Goal: Transaction & Acquisition: Purchase product/service

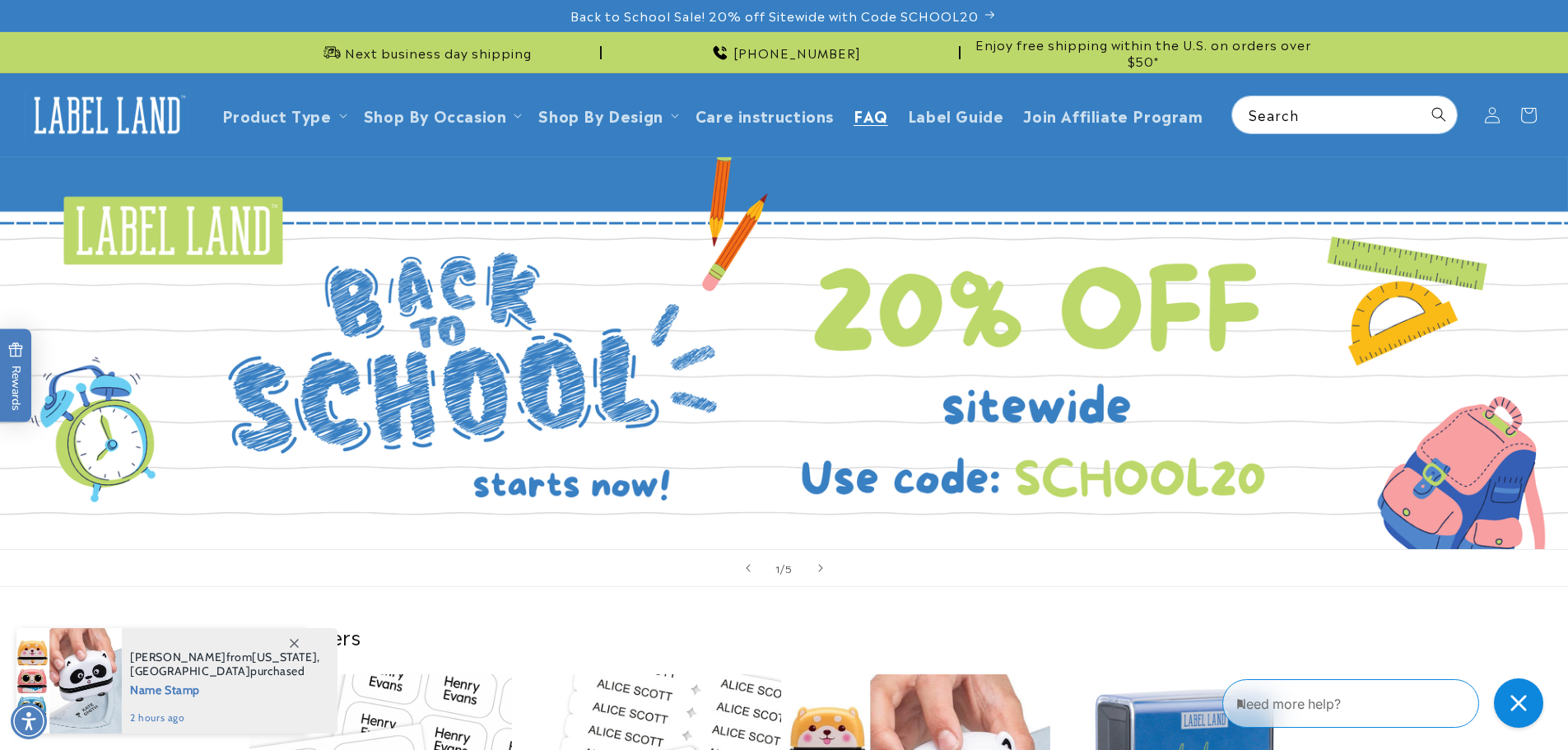
click at [863, 114] on span "FAQ" at bounding box center [871, 115] width 35 height 19
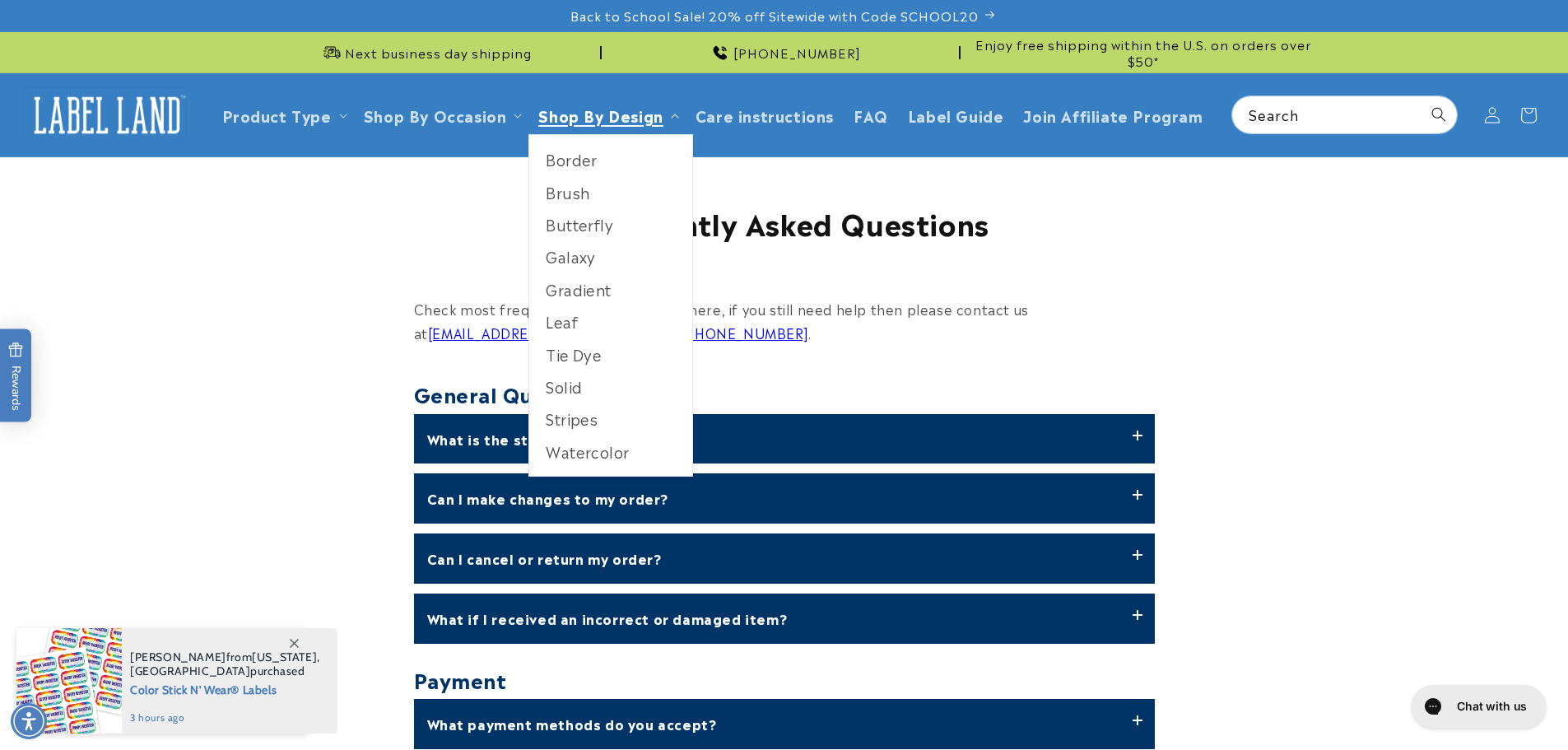
click at [634, 119] on link "Shop By Design" at bounding box center [600, 115] width 124 height 22
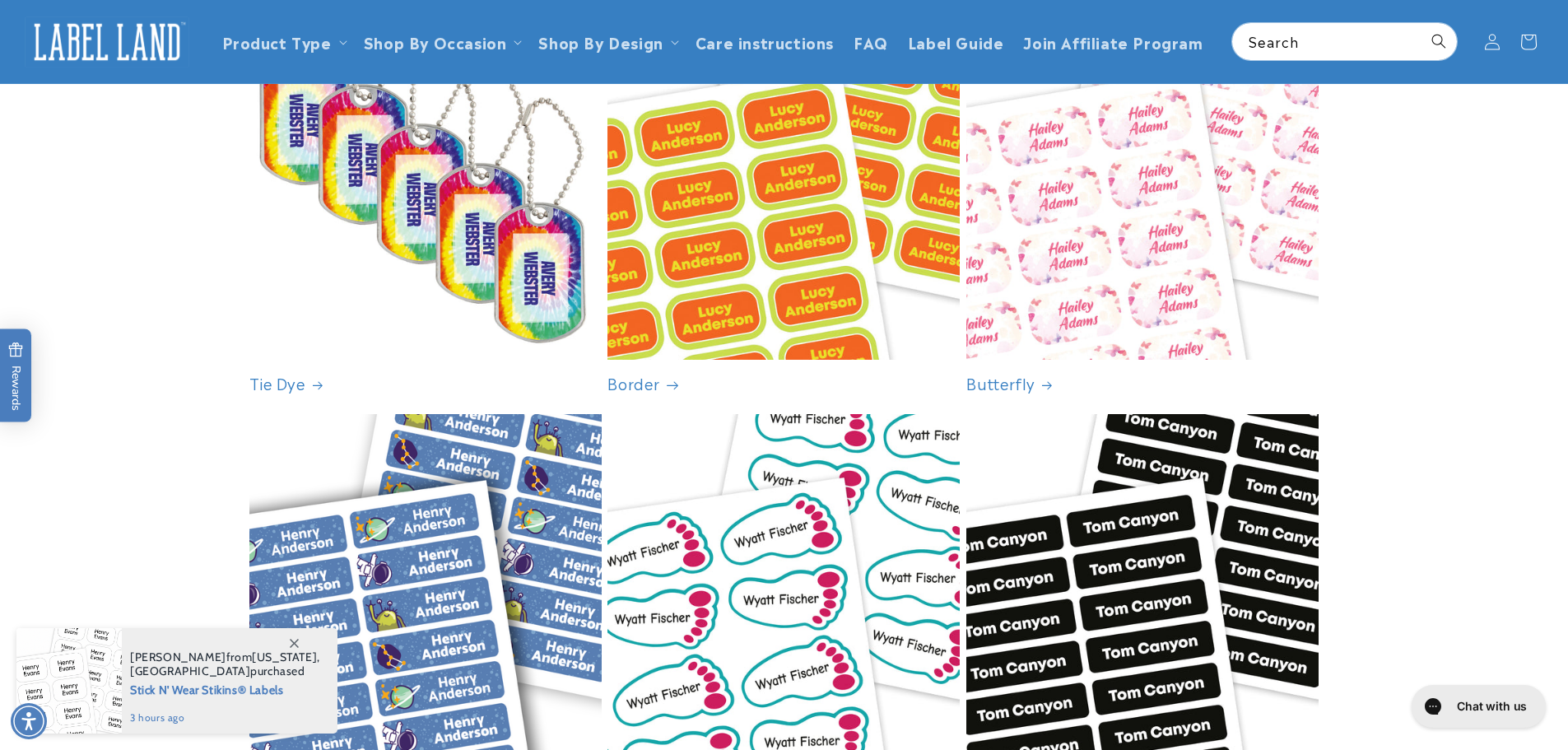
scroll to position [165, 0]
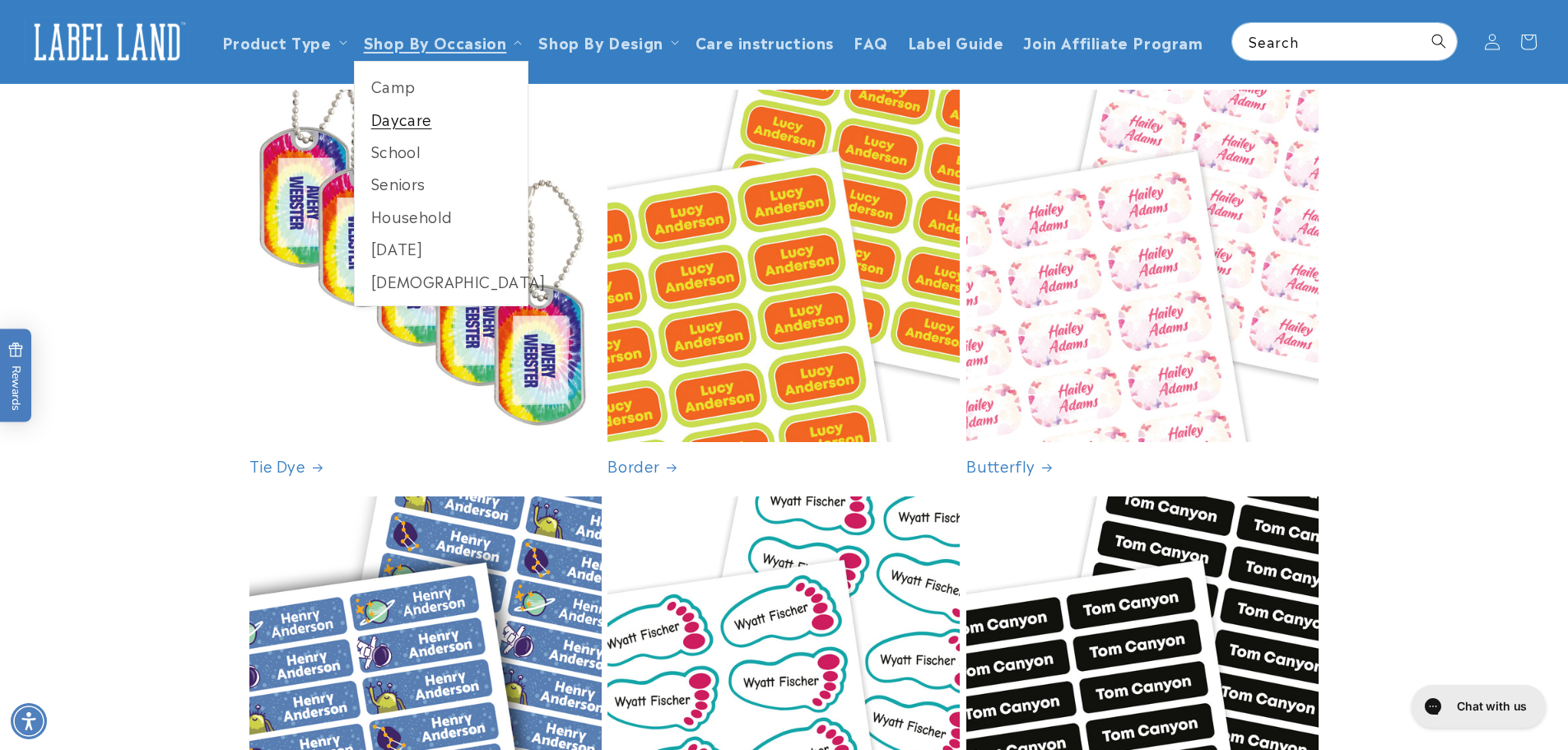
click at [388, 116] on link "Daycare" at bounding box center [441, 119] width 173 height 32
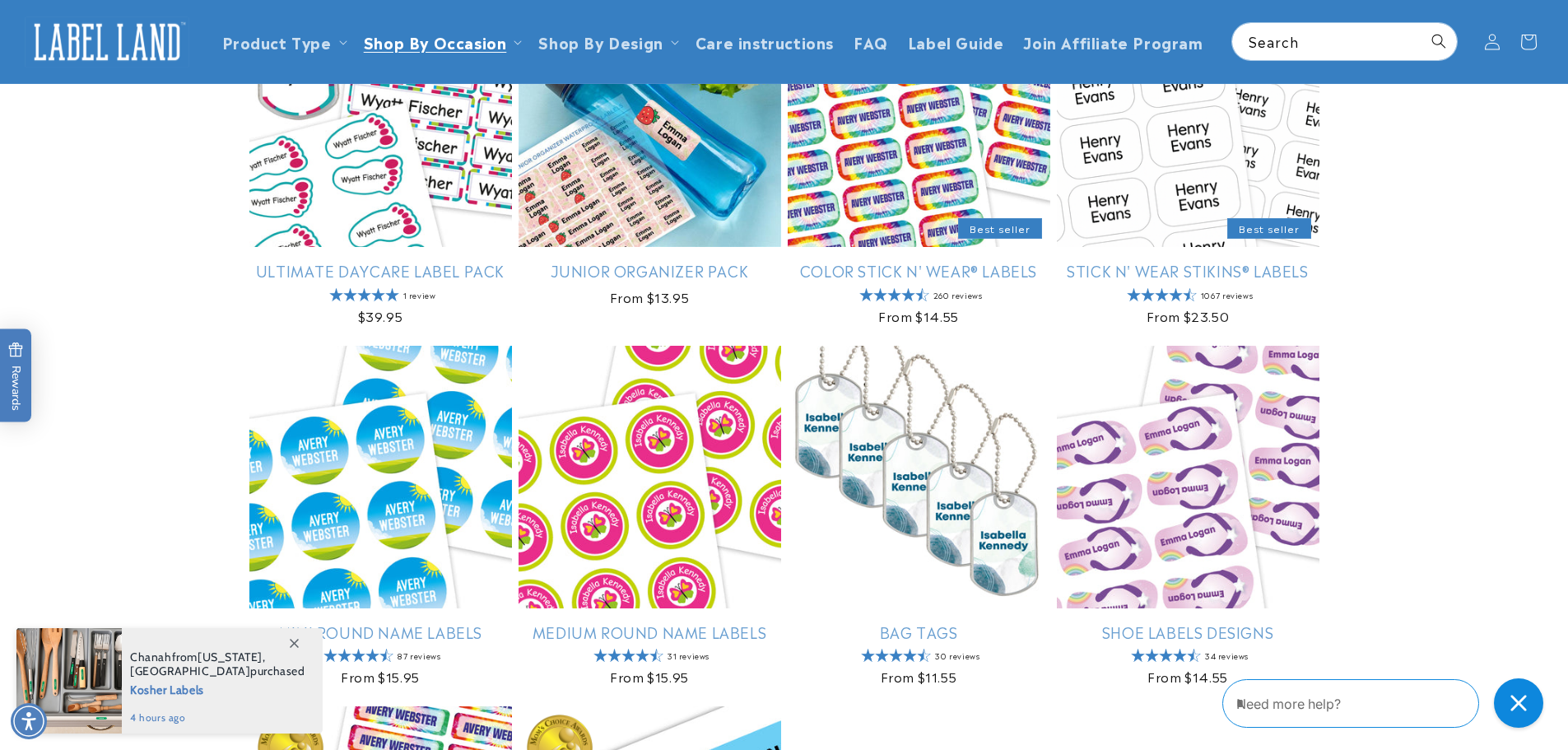
scroll to position [247, 0]
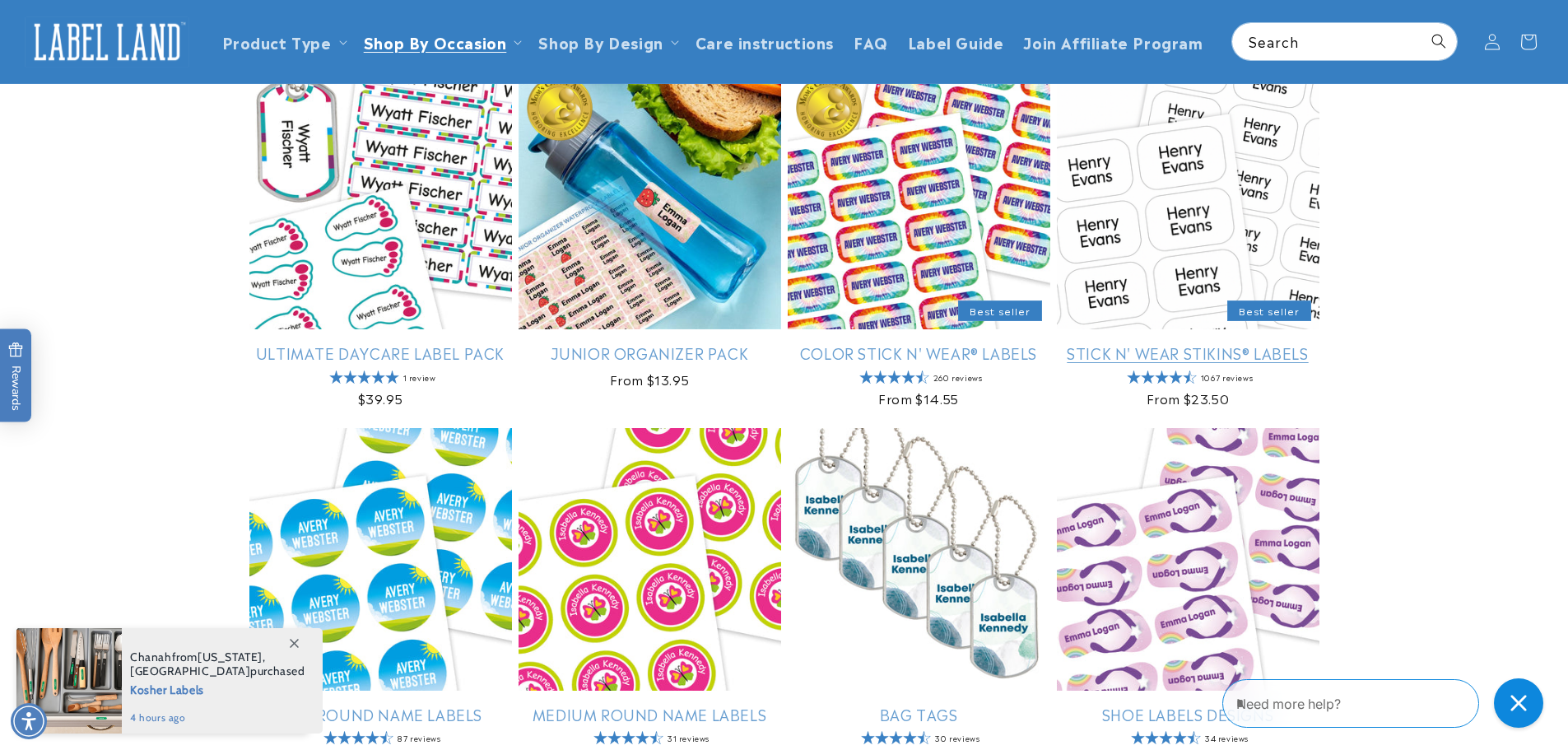
click at [1229, 344] on link "Stick N' Wear Stikins® Labels" at bounding box center [1188, 353] width 263 height 19
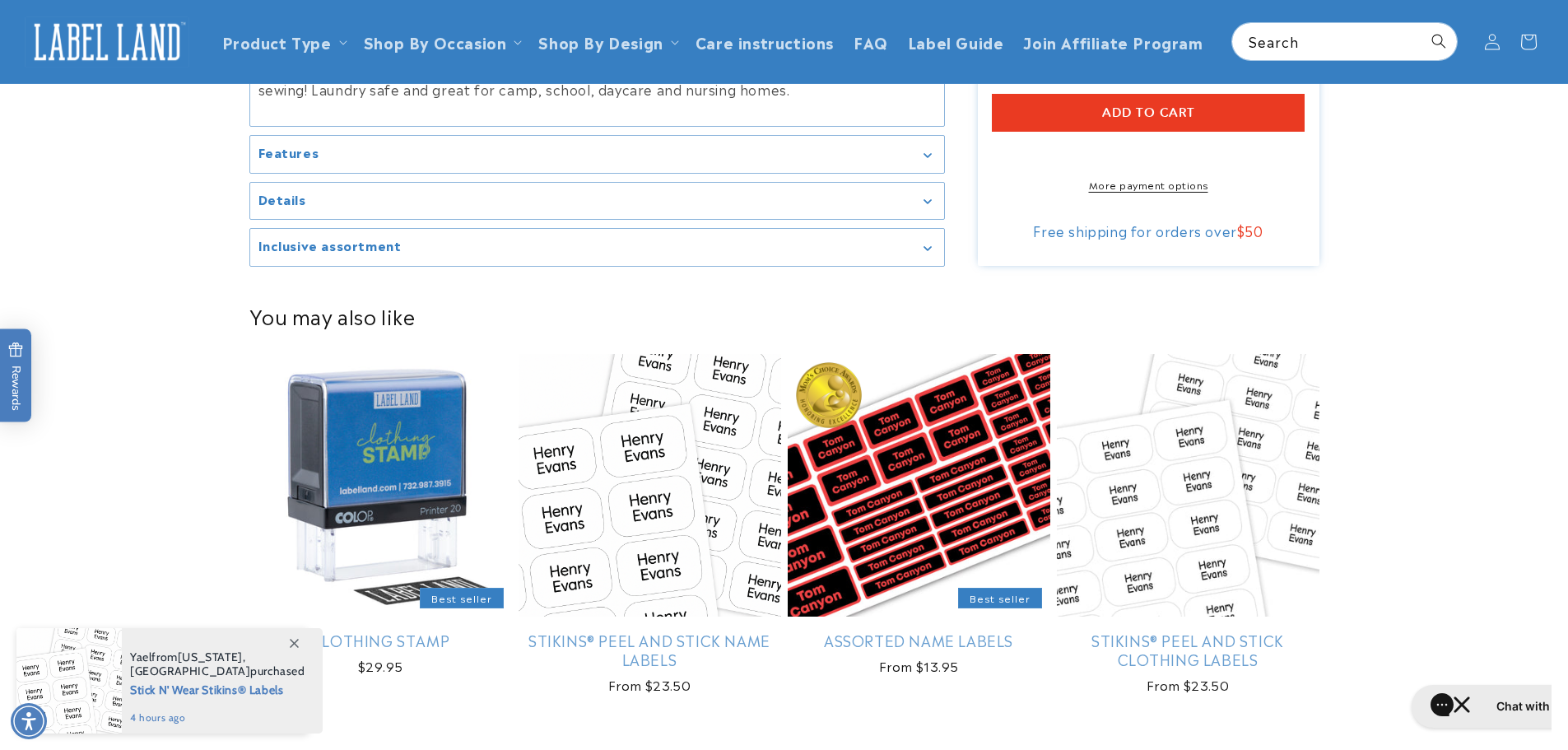
scroll to position [823, 0]
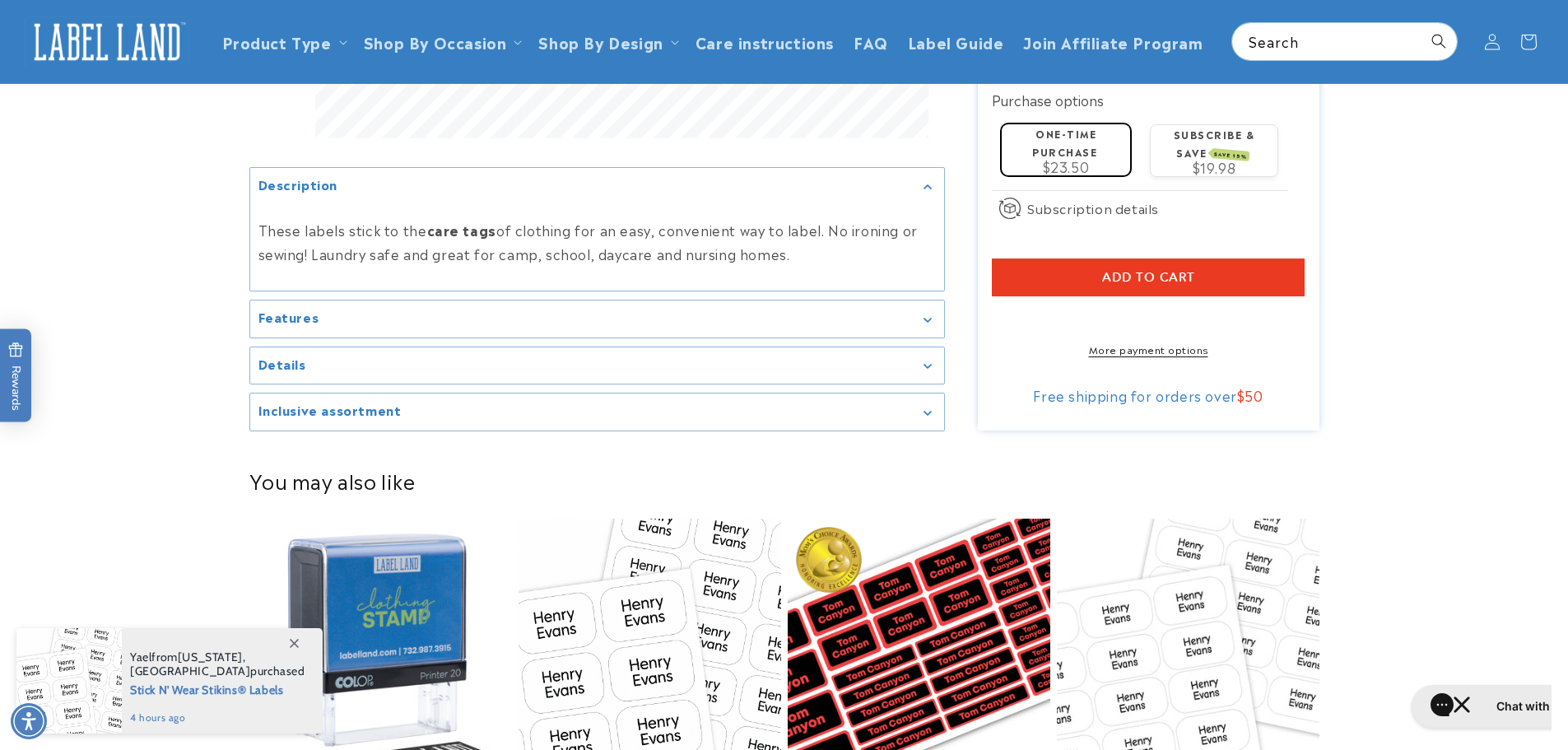
click at [336, 313] on div "Features" at bounding box center [597, 319] width 678 height 13
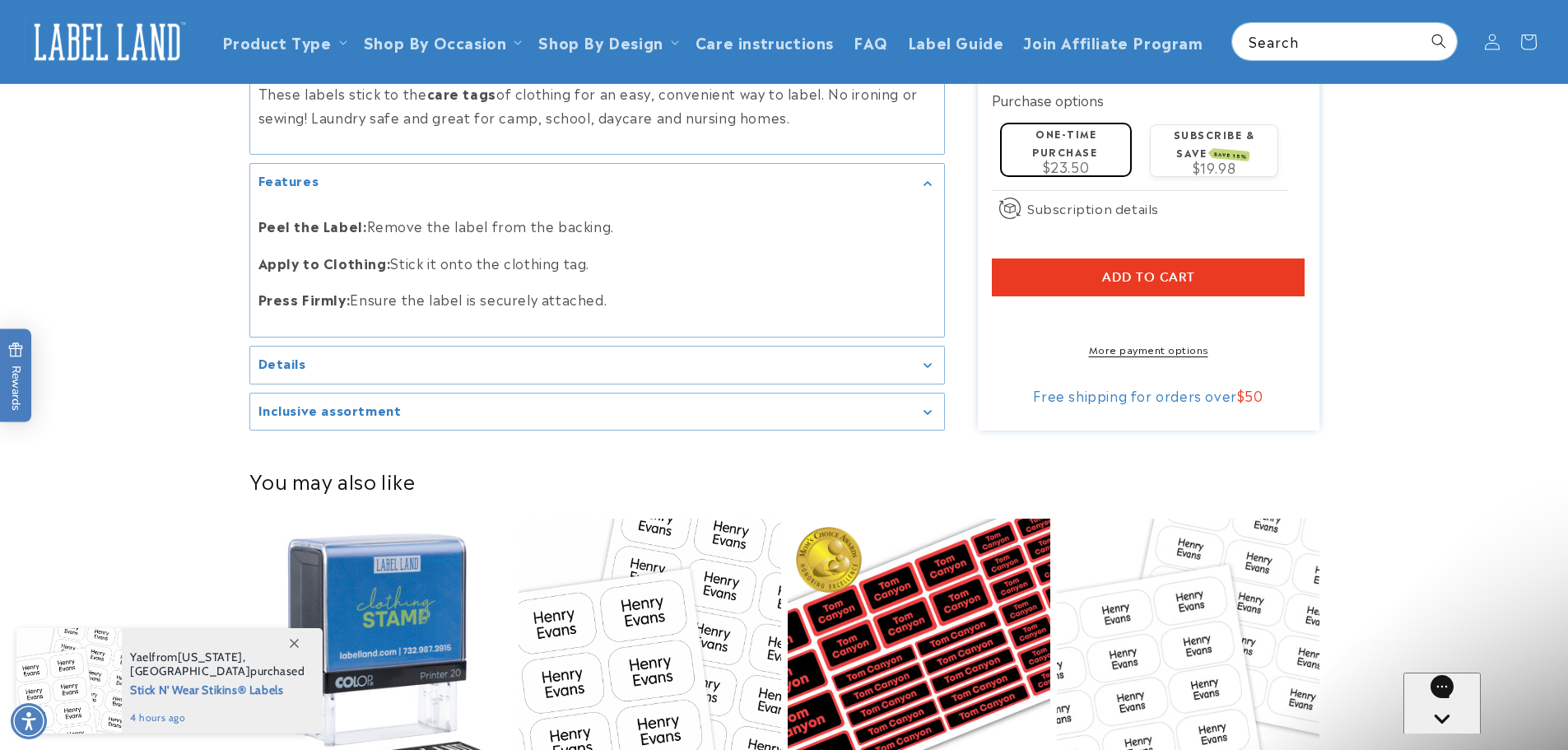
scroll to position [0, 0]
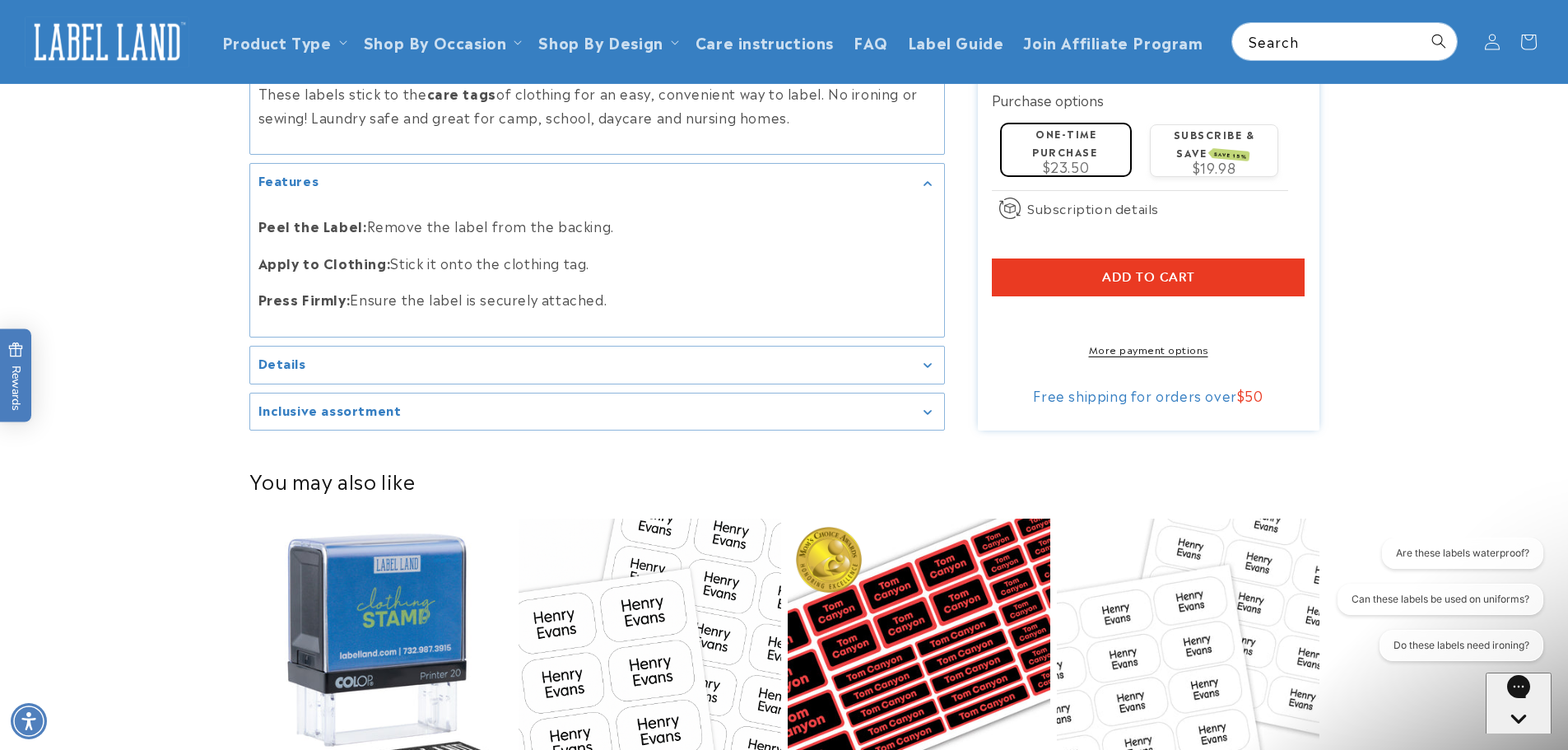
click at [380, 346] on summary "Details" at bounding box center [597, 365] width 694 height 37
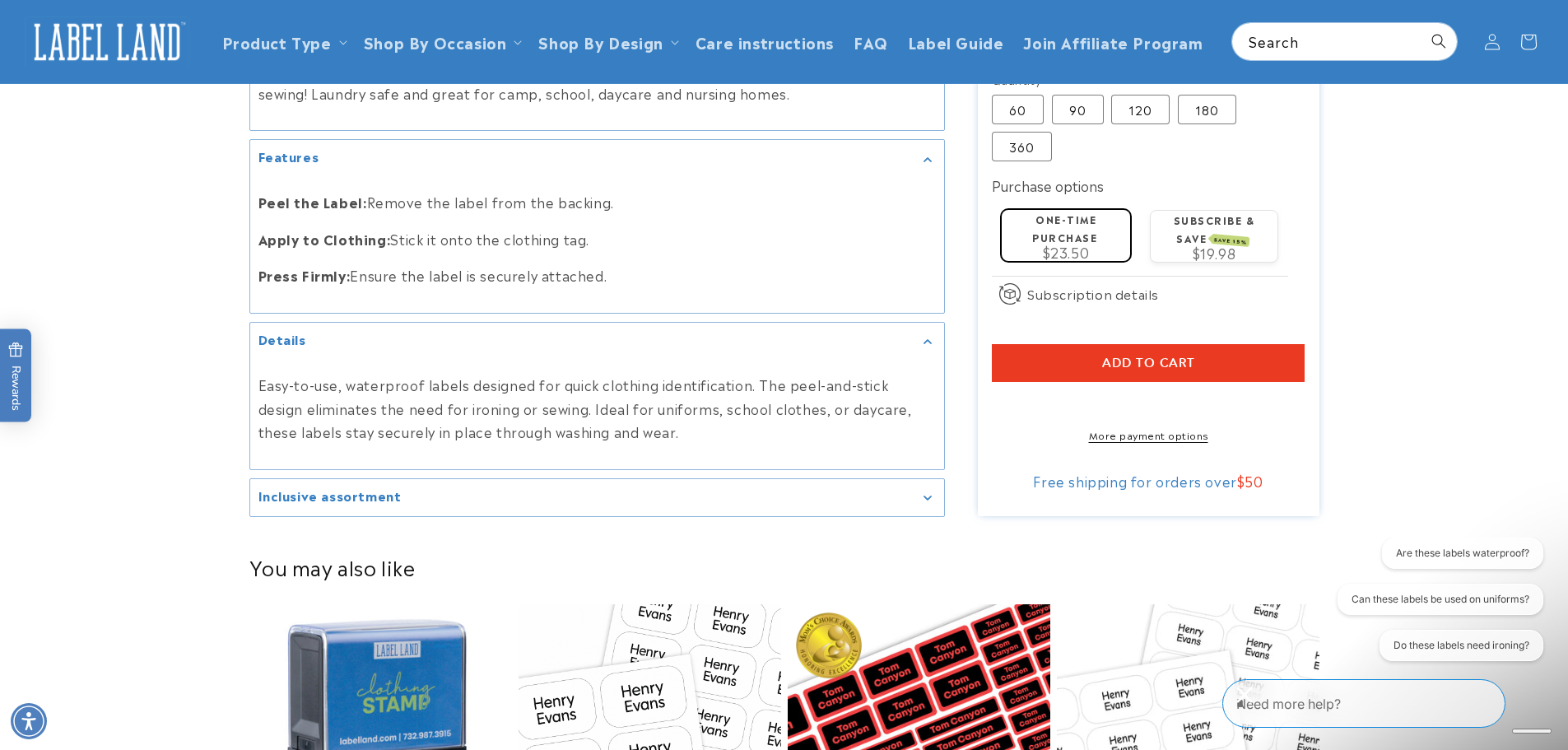
click at [667, 481] on summary "Inclusive assortment" at bounding box center [597, 497] width 694 height 37
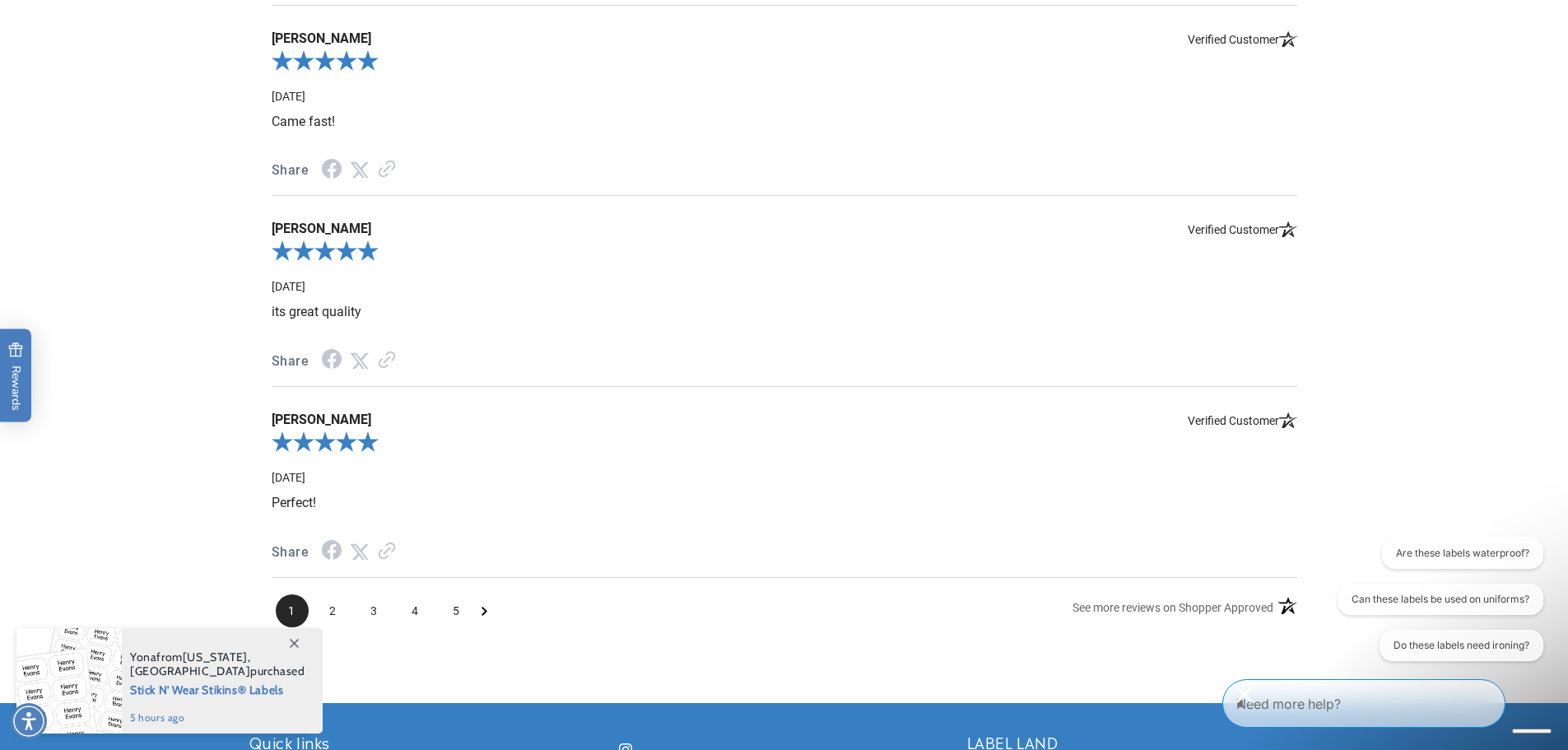
scroll to position [2716, 0]
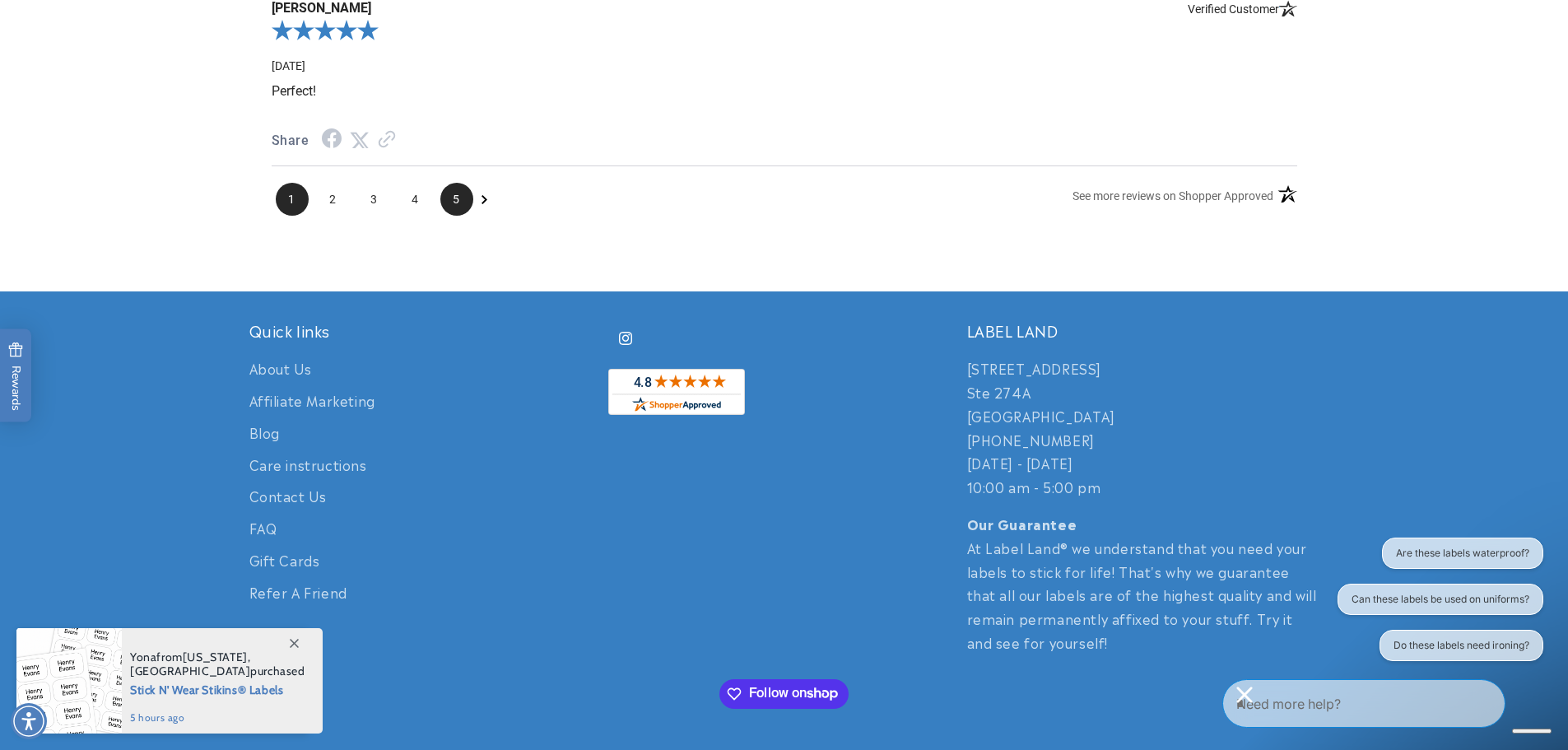
click at [451, 194] on span "5" at bounding box center [457, 199] width 33 height 33
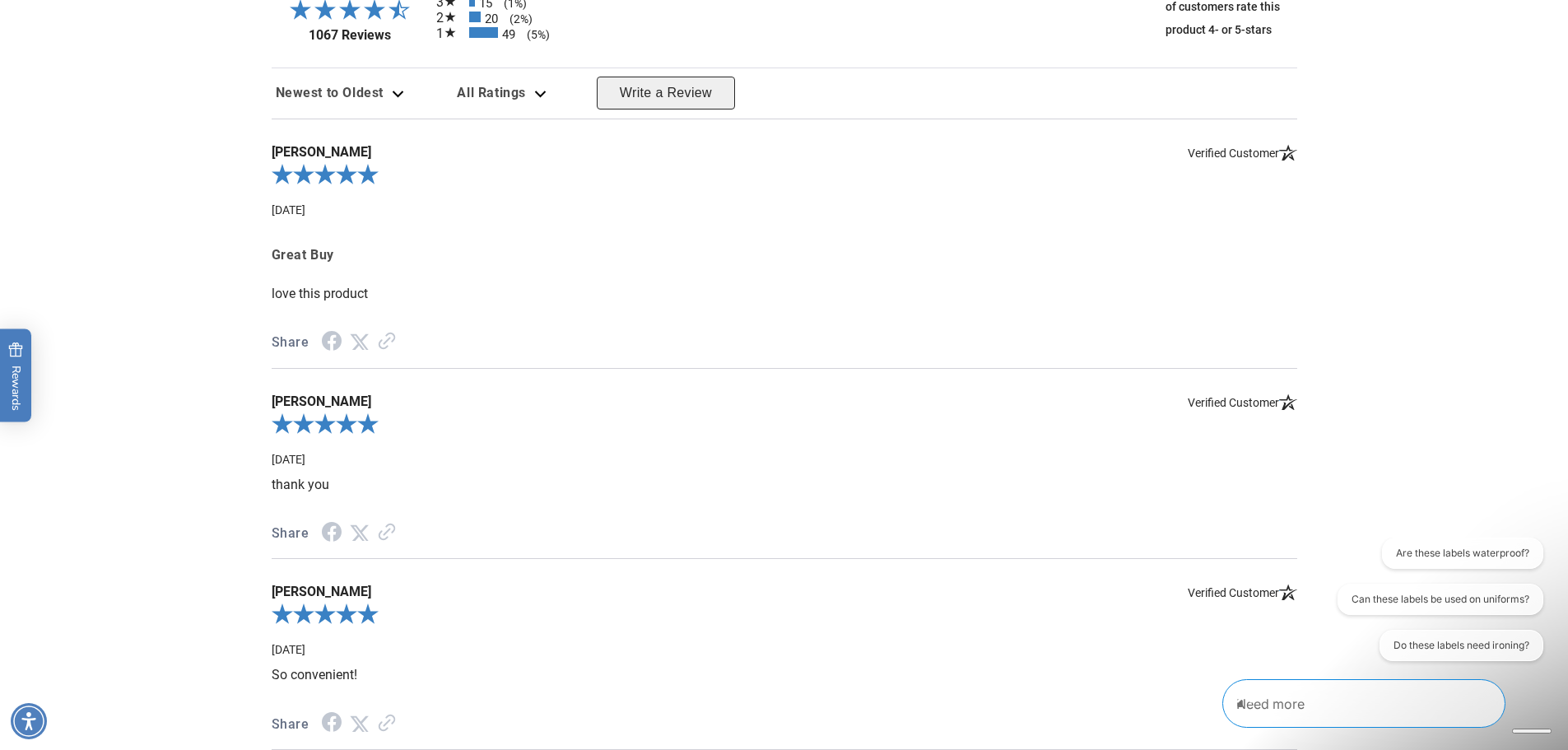
scroll to position [2355, 0]
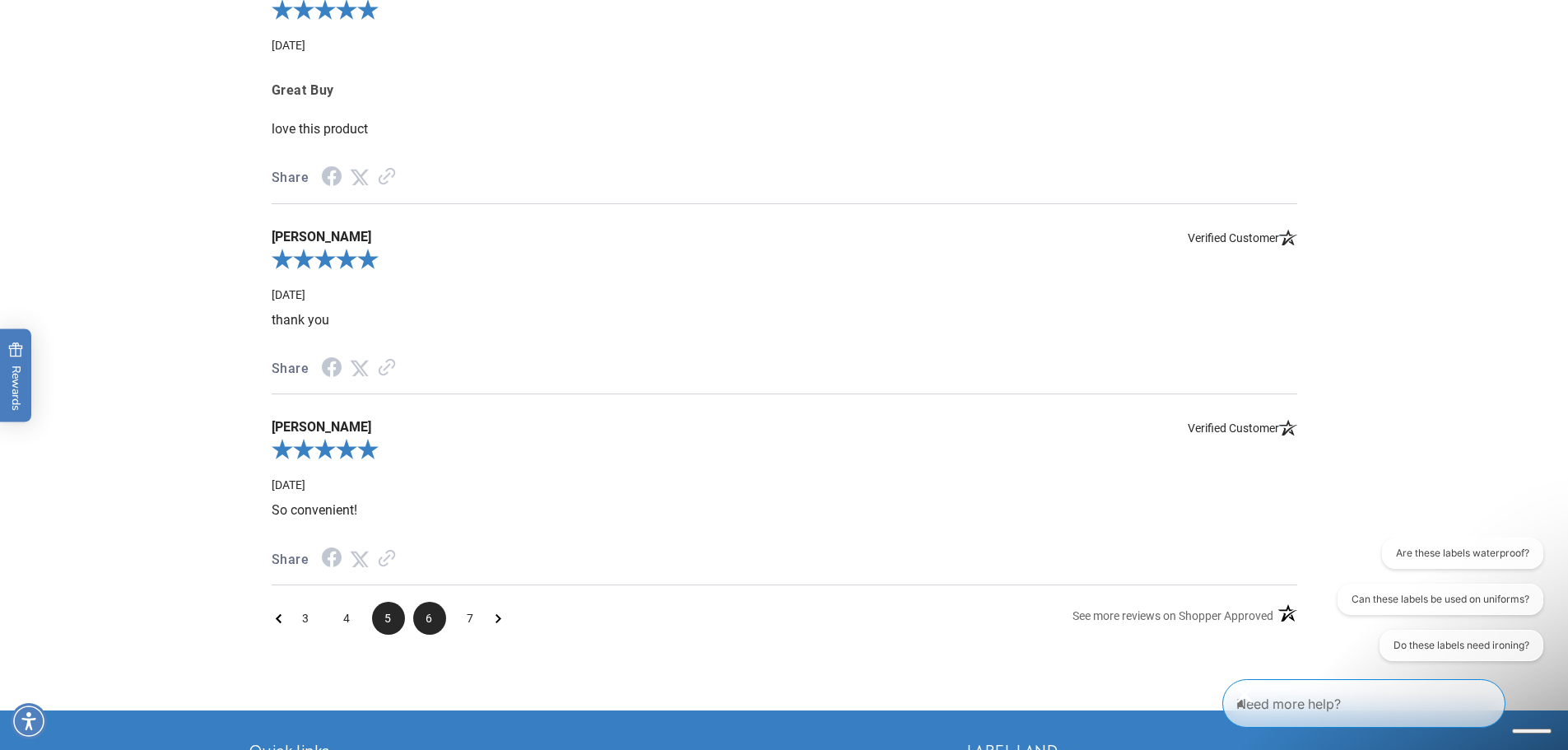
drag, startPoint x: 470, startPoint y: 579, endPoint x: 419, endPoint y: 617, distance: 63.6
click at [419, 616] on span "6" at bounding box center [429, 618] width 33 height 33
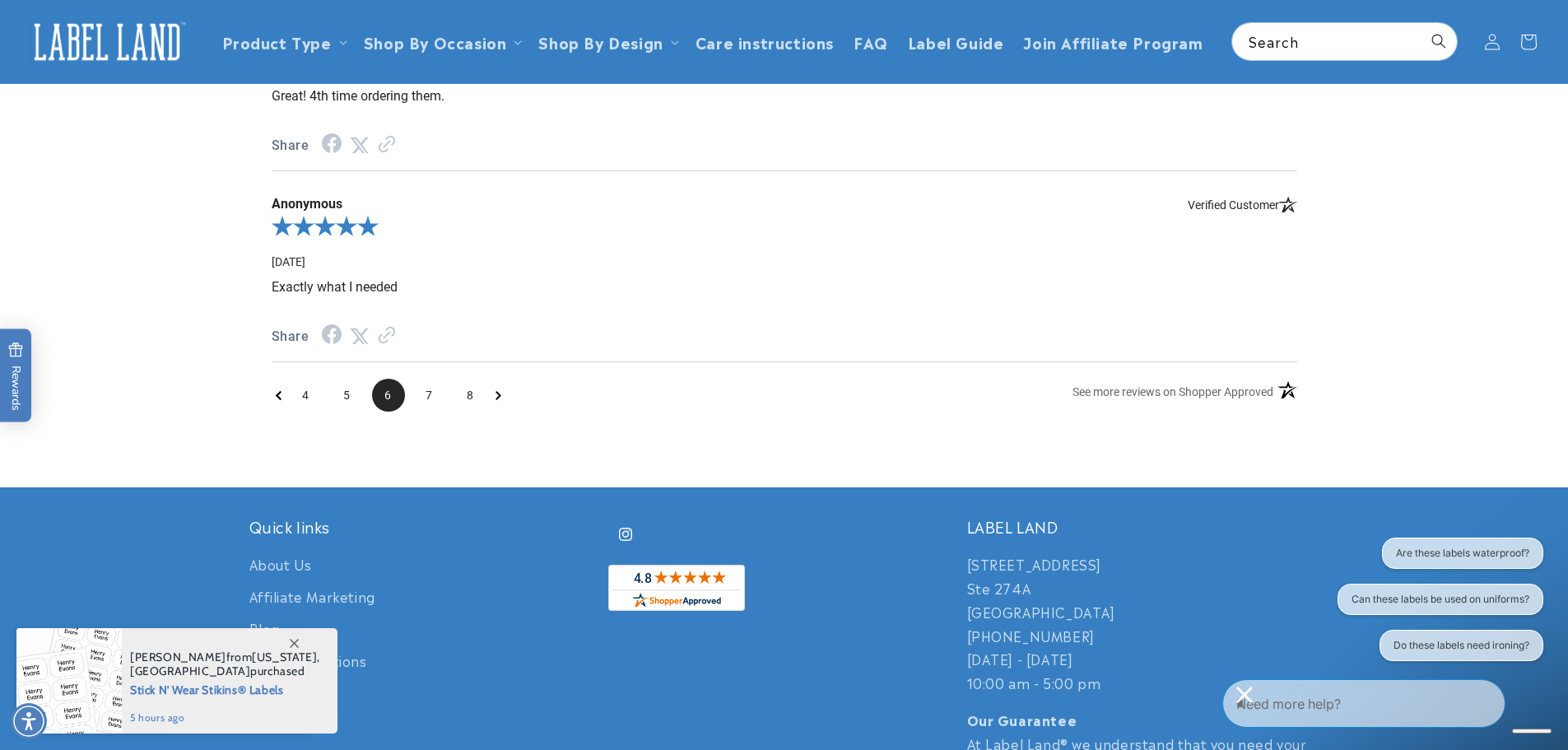
scroll to position [2438, 0]
